Goal: Information Seeking & Learning: Learn about a topic

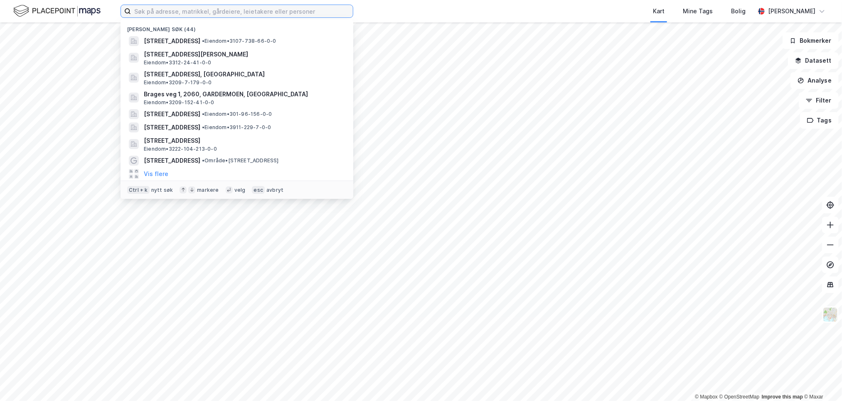
click at [136, 7] on input at bounding box center [242, 11] width 222 height 12
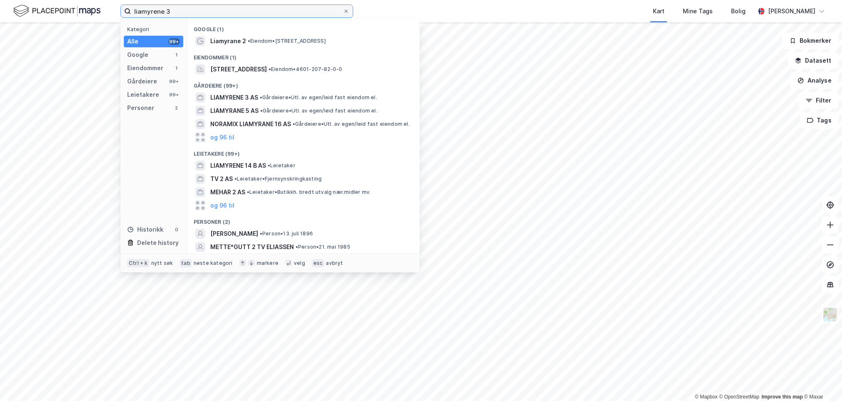
type input "liamyrene 3"
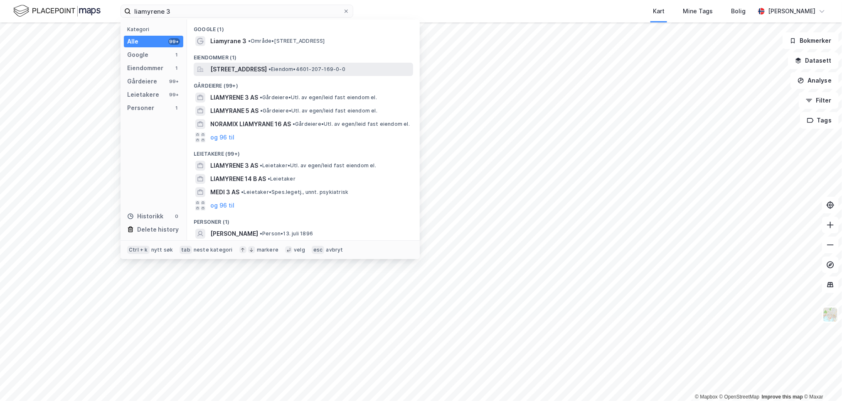
click at [211, 64] on span "[STREET_ADDRESS]" at bounding box center [238, 69] width 57 height 10
